Goal: Use online tool/utility: Utilize a website feature to perform a specific function

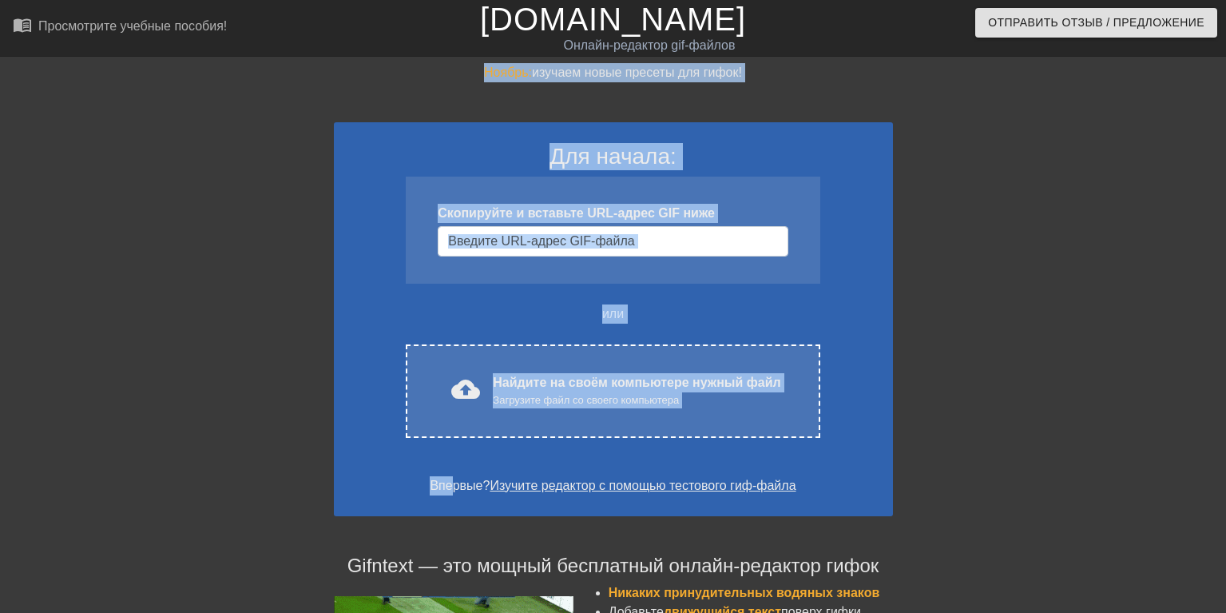
drag, startPoint x: 0, startPoint y: 0, endPoint x: 451, endPoint y: 476, distance: 656.0
click at [451, 476] on div "Ноябрь: изучаем новые пресеты для гифок! Для начала: Скопируйте и вставьте URL-…" at bounding box center [613, 492] width 1226 height 859
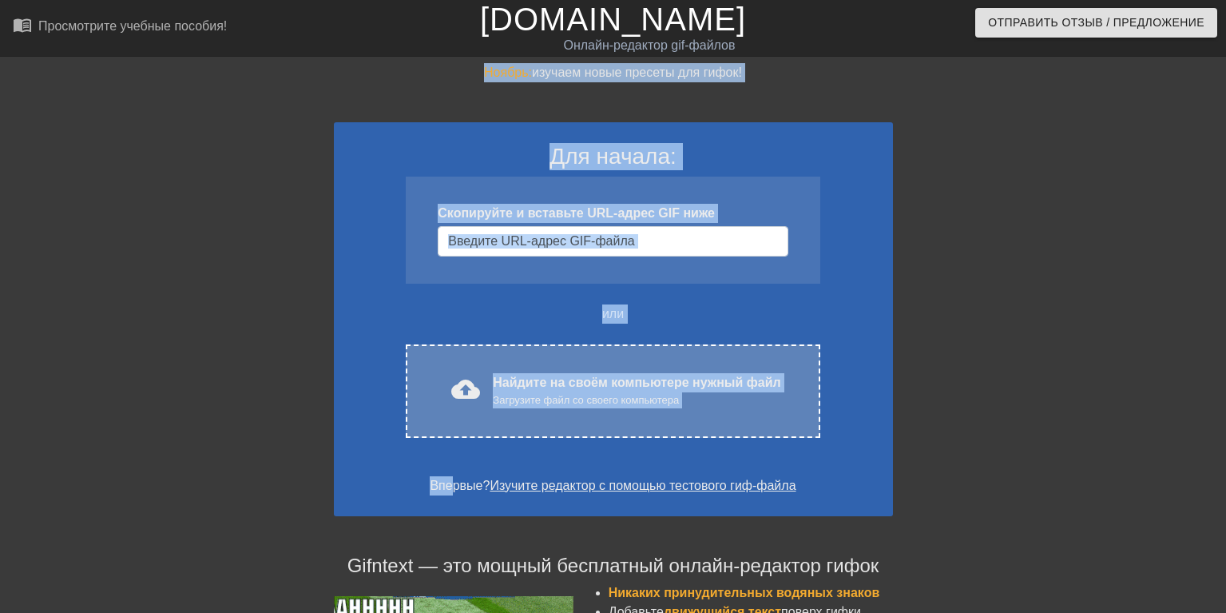
click at [537, 423] on div "cloud_upload загрузить Найдите на своём компьютере нужный файл Загрузите файл с…" at bounding box center [613, 390] width 414 height 93
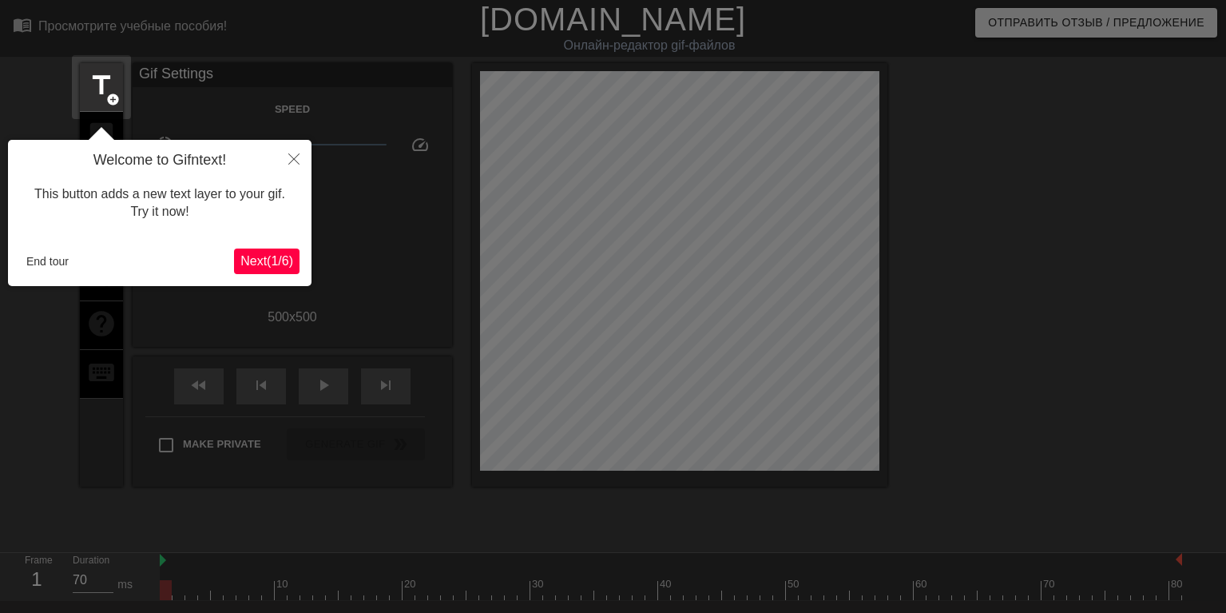
scroll to position [39, 0]
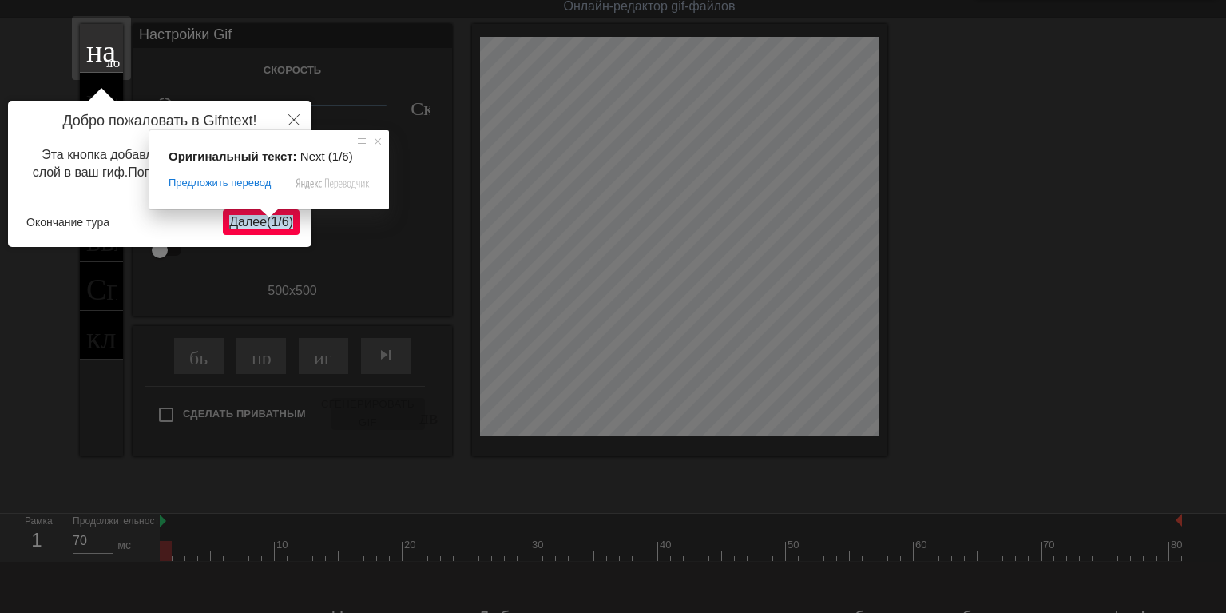
click at [267, 217] on span at bounding box center [269, 213] width 21 height 10
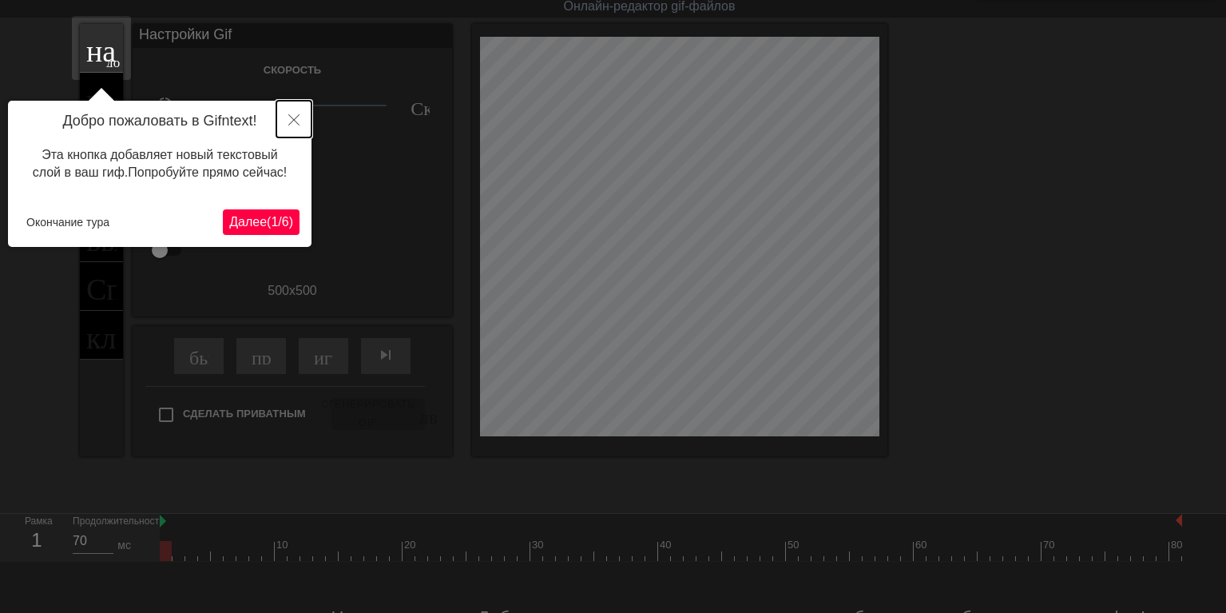
click at [296, 122] on icon "Закрыть" at bounding box center [293, 119] width 11 height 11
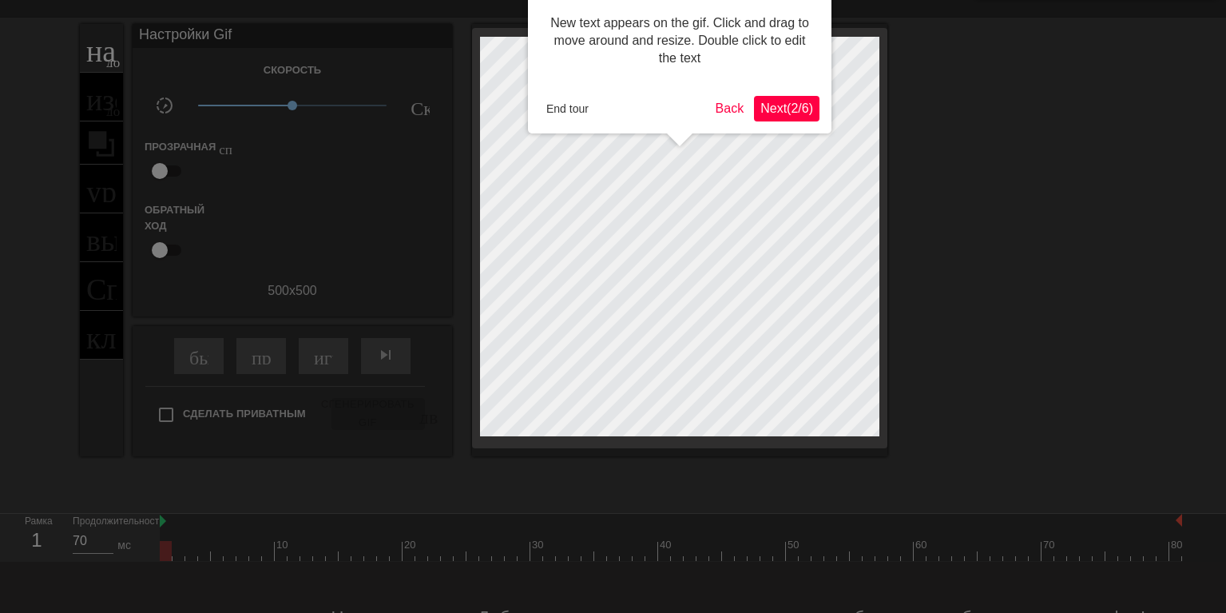
scroll to position [0, 0]
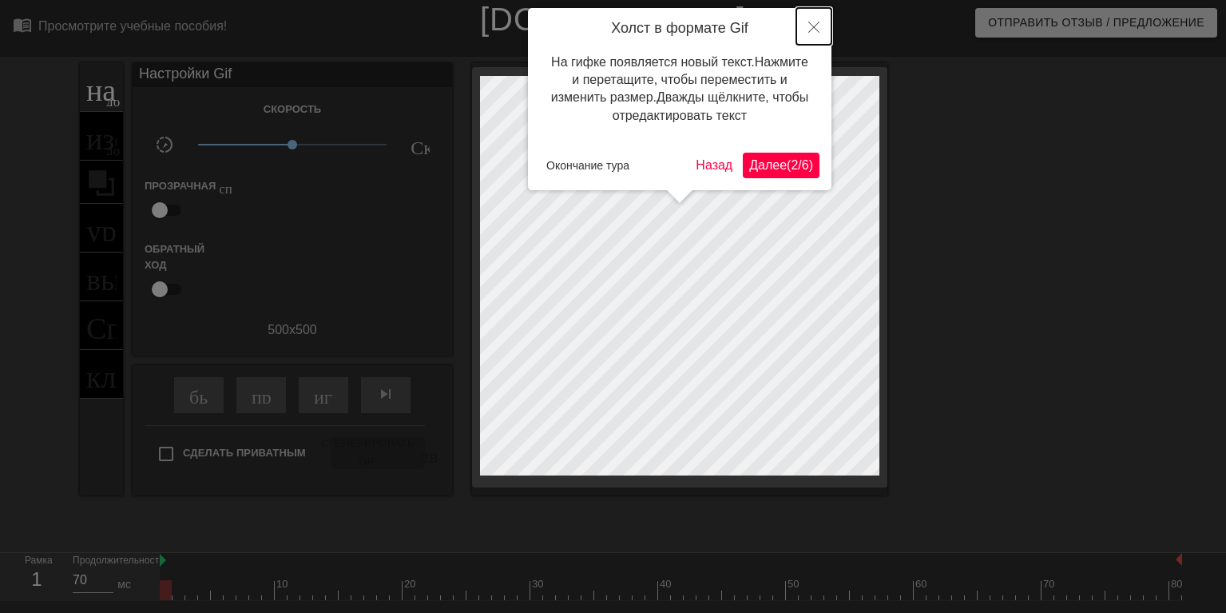
click at [815, 22] on icon "Закрыть" at bounding box center [813, 27] width 11 height 11
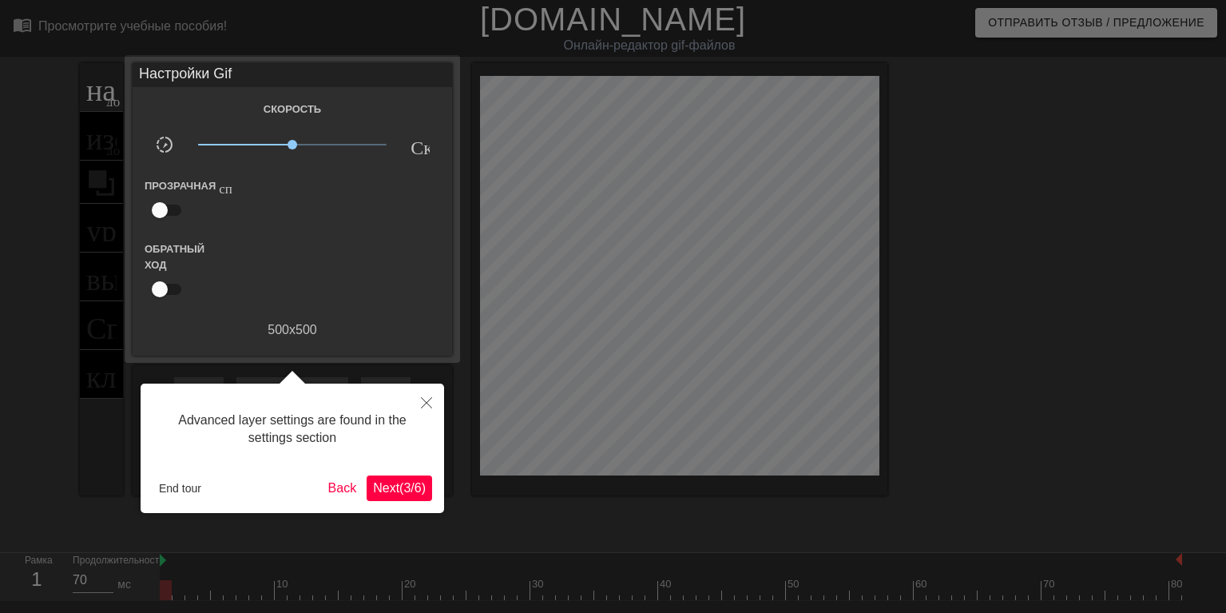
scroll to position [39, 0]
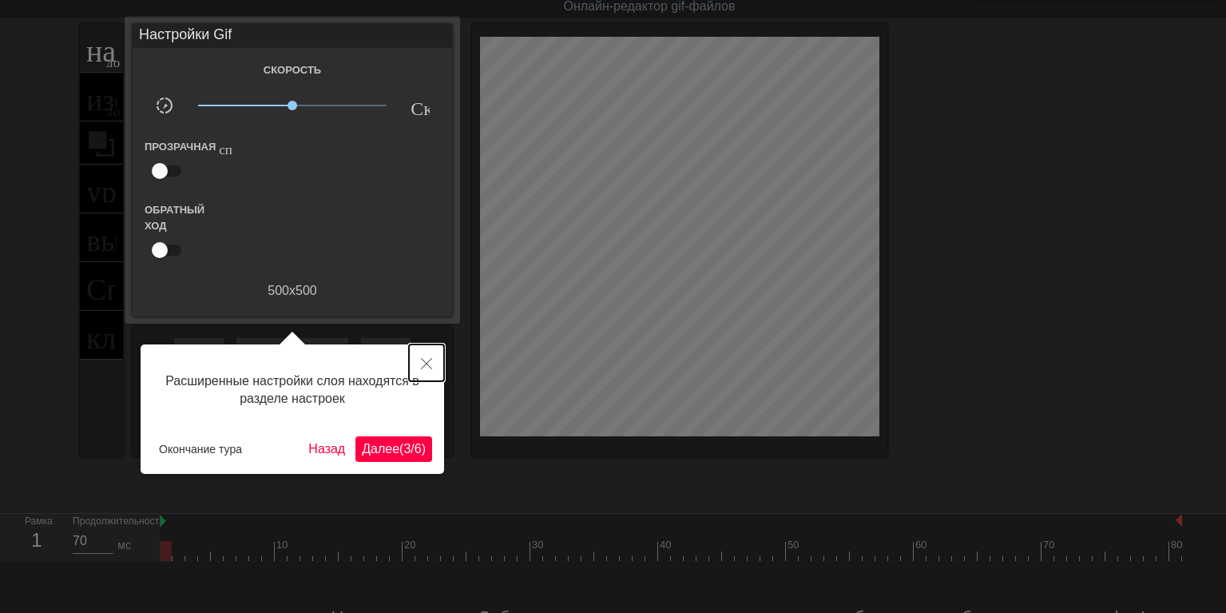
click at [427, 361] on icon "Закрыть" at bounding box center [426, 363] width 11 height 11
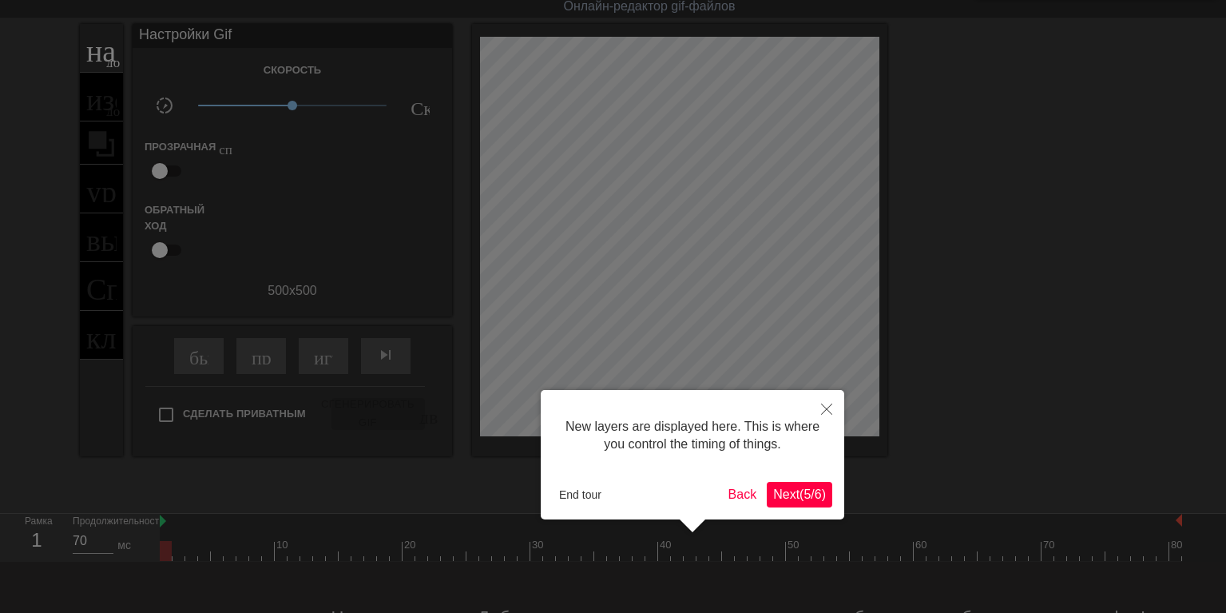
scroll to position [14, 0]
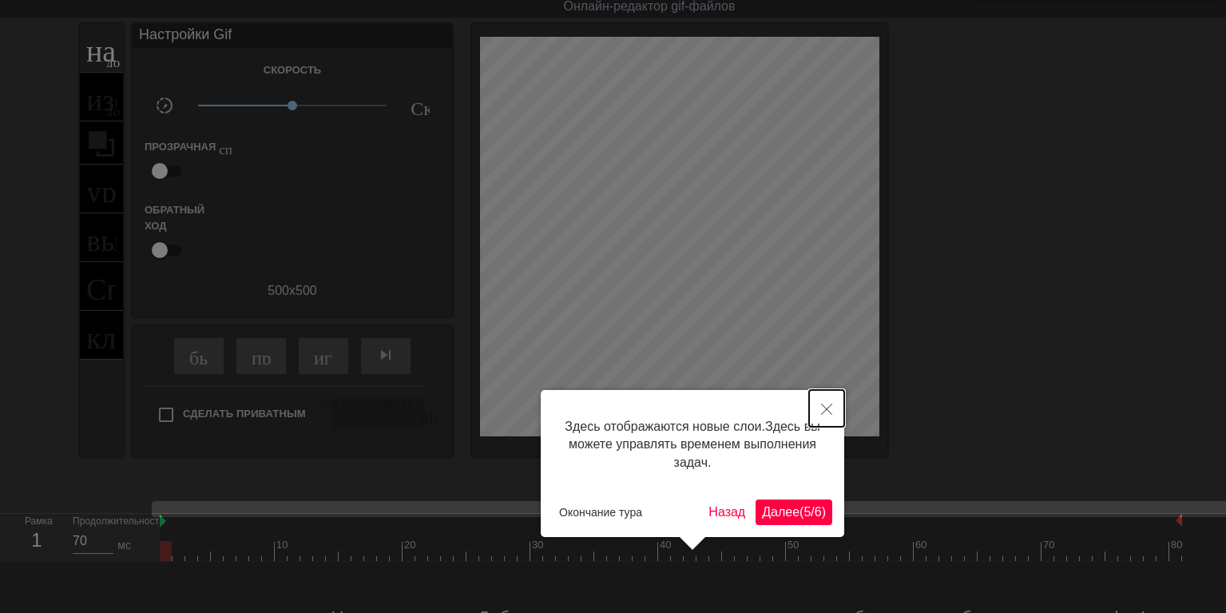
click at [825, 409] on icon "Закрыть" at bounding box center [826, 408] width 11 height 11
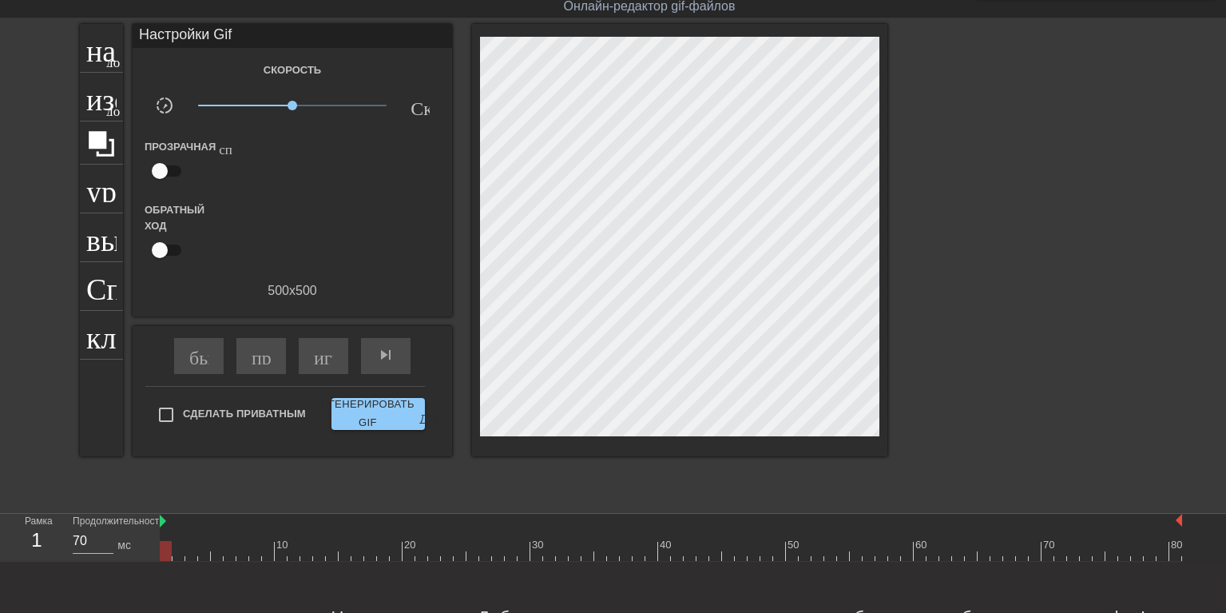
click at [159, 47] on div "Настройки Gif" at bounding box center [293, 36] width 320 height 24
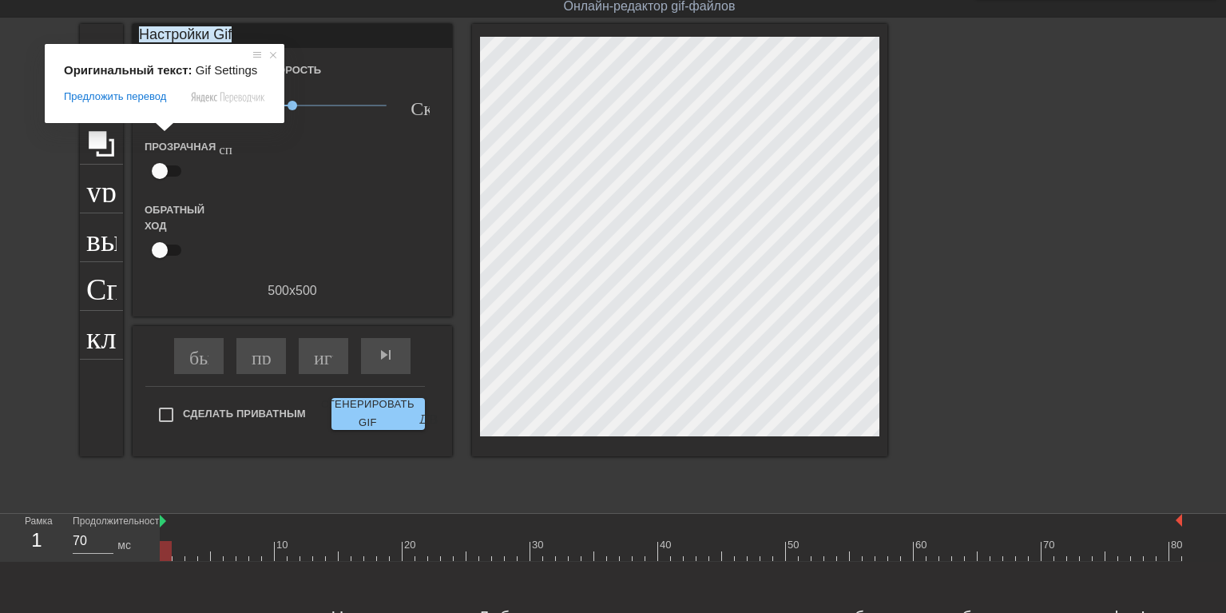
click at [194, 33] on ya-tr-span "Настройки Gif" at bounding box center [185, 34] width 93 height 16
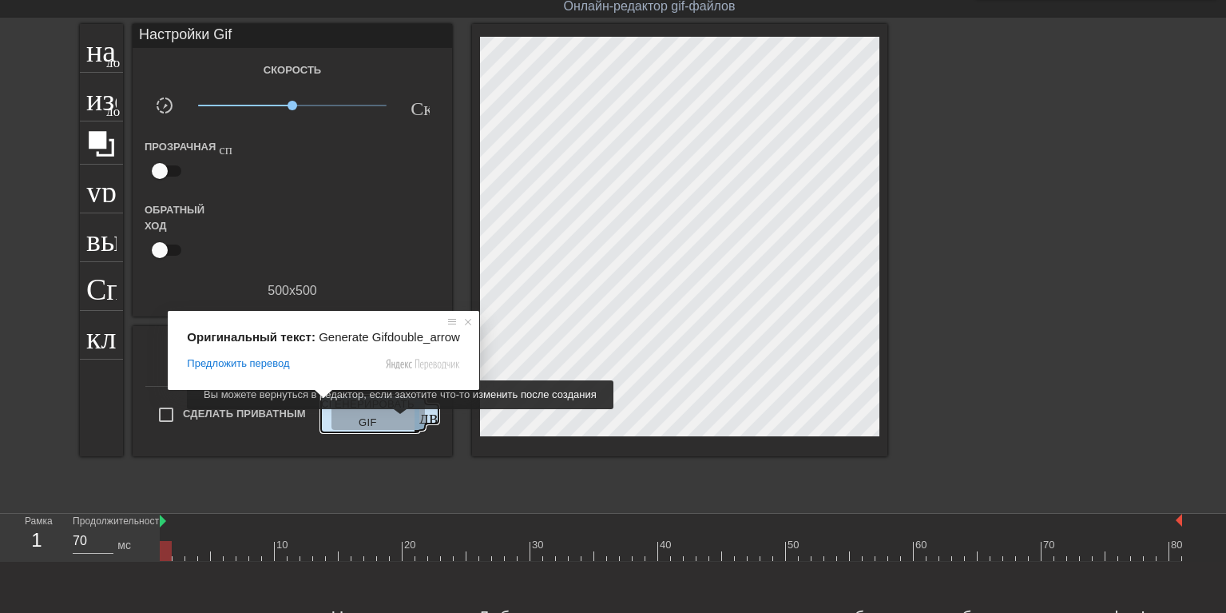
click at [396, 420] on ya-tr-span "Сгенерировать GIF" at bounding box center [367, 413] width 93 height 37
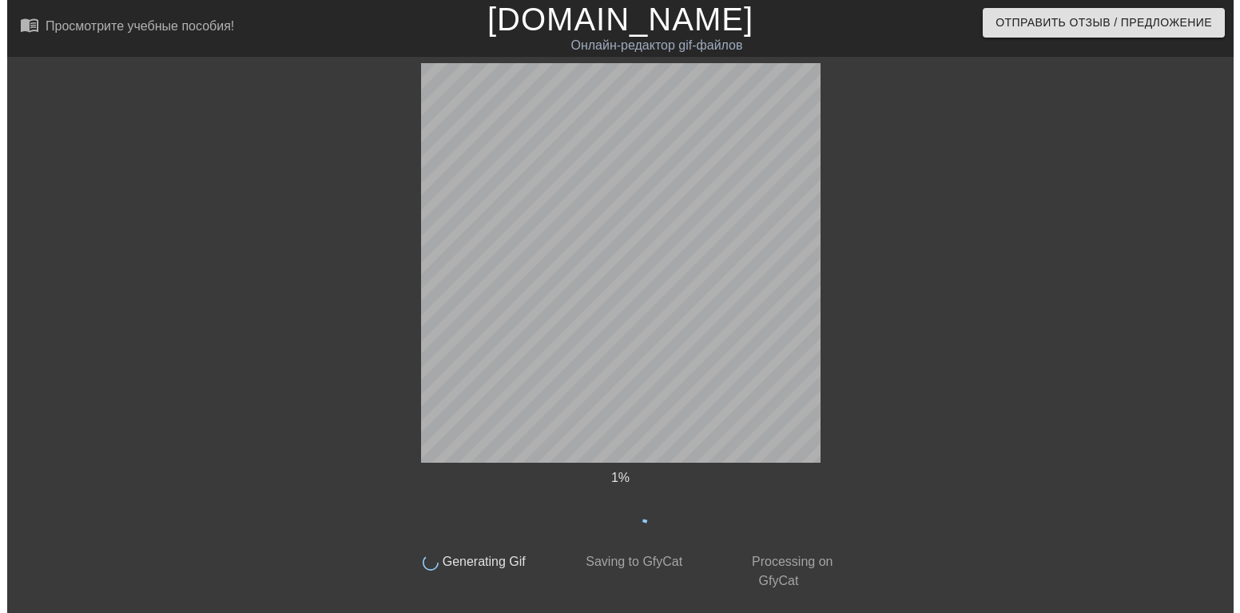
scroll to position [0, 0]
